Goal: Task Accomplishment & Management: Use online tool/utility

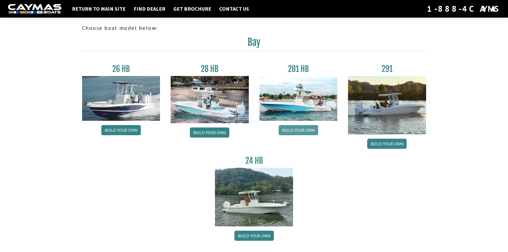
click at [294, 133] on link "Build your own" at bounding box center [298, 130] width 39 height 10
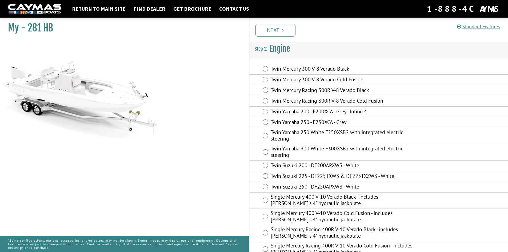
drag, startPoint x: 171, startPoint y: 76, endPoint x: 187, endPoint y: 68, distance: 17.7
click at [185, 68] on div "My - 281 HB" at bounding box center [122, 141] width 254 height 252
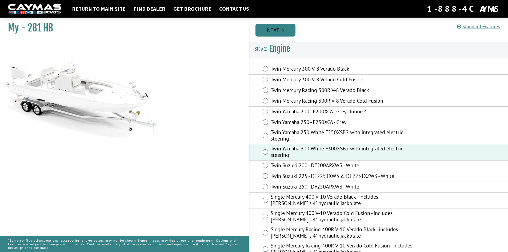
click at [279, 34] on link "Next" at bounding box center [275, 30] width 40 height 13
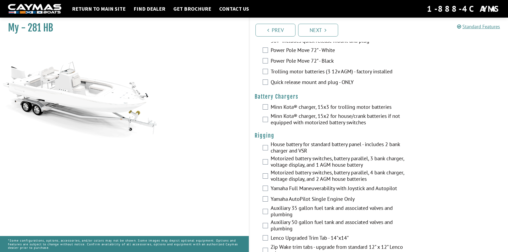
scroll to position [80, 0]
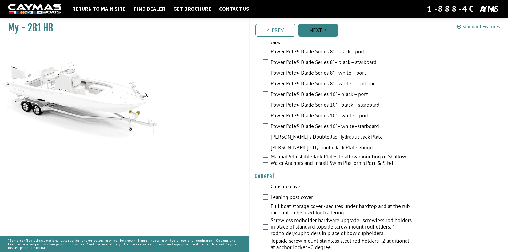
click at [318, 25] on link "Next" at bounding box center [318, 30] width 40 height 13
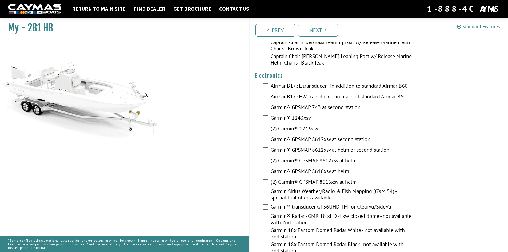
scroll to position [1328, 0]
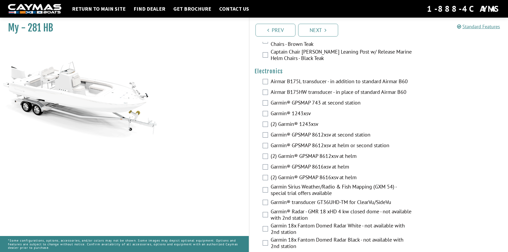
click at [266, 81] on div "Airmar B175L transducer - in addition to standard Airmar B60" at bounding box center [378, 82] width 259 height 11
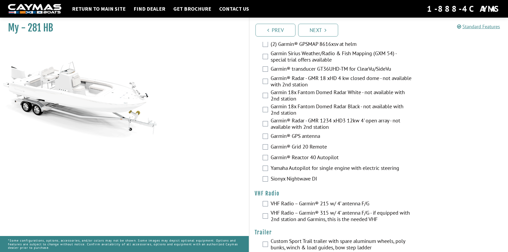
scroll to position [1468, 0]
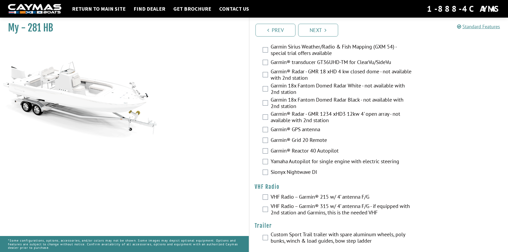
click at [266, 103] on div "Garmin 18x Fantom Domed Radar Black - not available with 2nd station" at bounding box center [378, 104] width 259 height 14
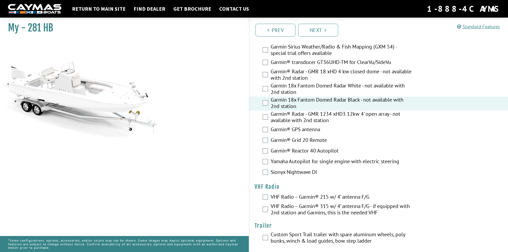
click at [265, 82] on div "Garmin 18x Fantom Domed Radar White - not available with 2nd station" at bounding box center [378, 89] width 259 height 14
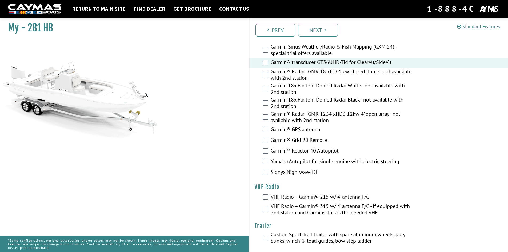
click at [268, 60] on div "Garmin® transducer GT36UHD-TM for ClearVu/SideVu" at bounding box center [378, 63] width 259 height 11
click at [267, 146] on div "Garmin® Reactor 40 Autopilot" at bounding box center [378, 151] width 259 height 11
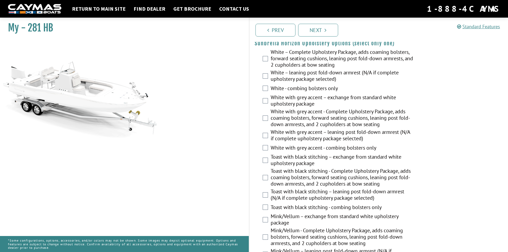
click at [313, 37] on div "Prev Next" at bounding box center [378, 30] width 259 height 24
click at [314, 34] on link "Next" at bounding box center [318, 30] width 40 height 13
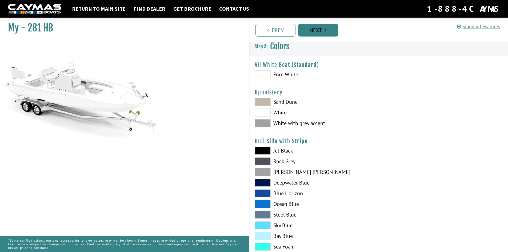
scroll to position [0, 0]
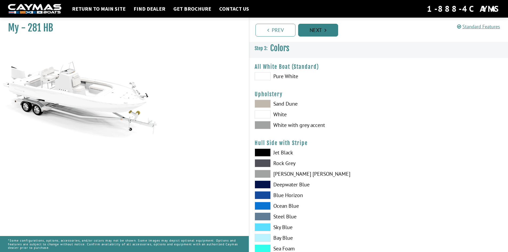
click at [312, 27] on link "Next" at bounding box center [318, 30] width 40 height 13
